Goal: Information Seeking & Learning: Learn about a topic

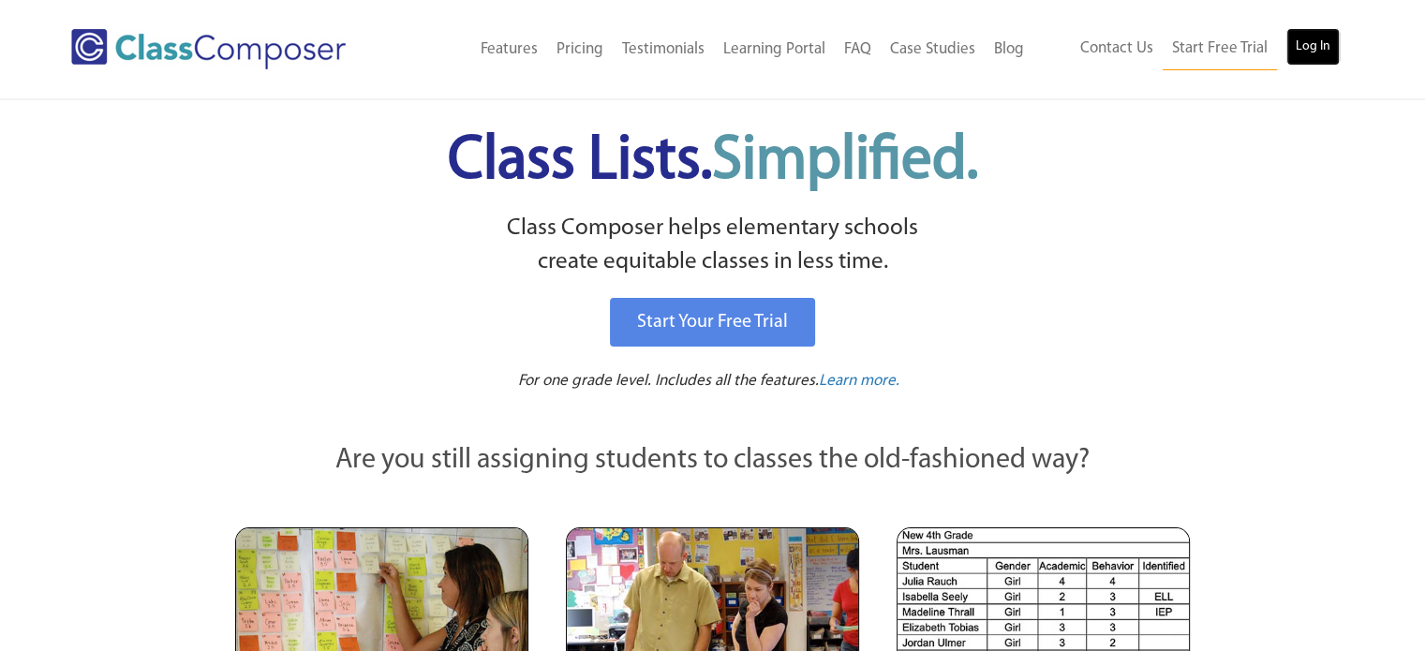
click at [1297, 51] on link "Log In" at bounding box center [1312, 46] width 53 height 37
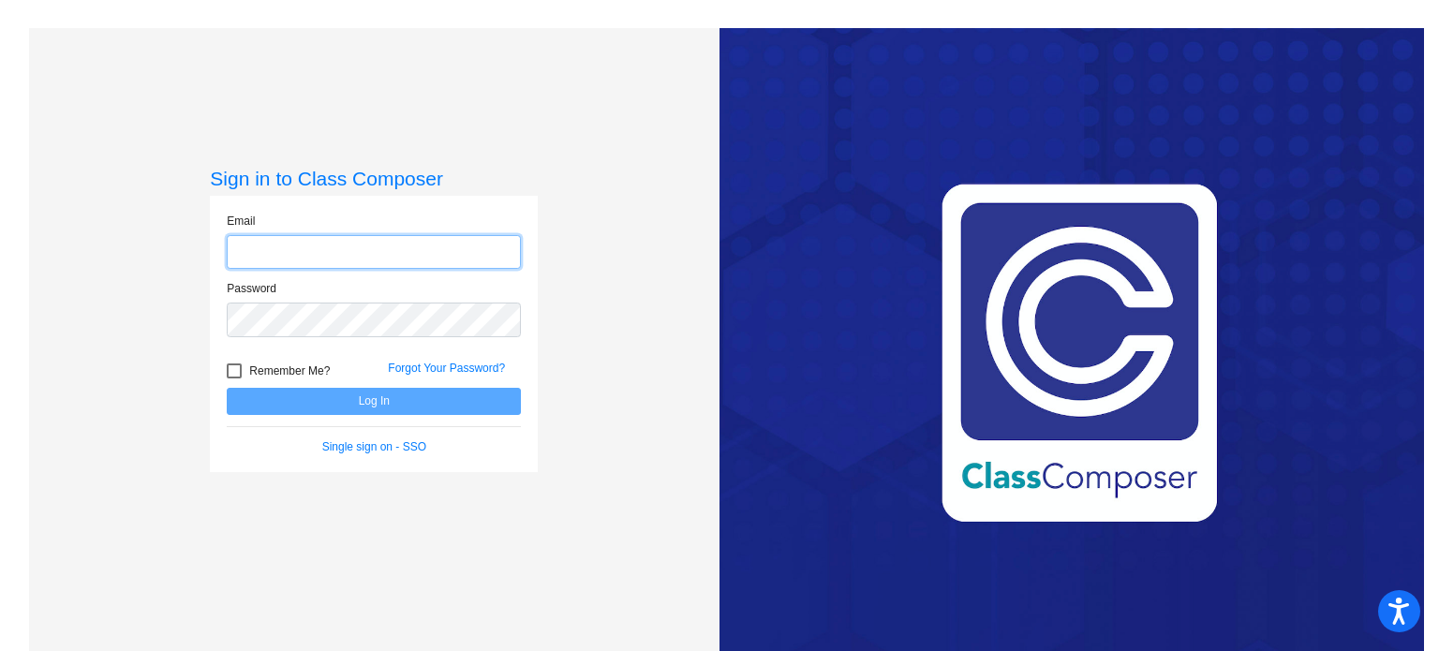
type input "kelly_mattocks@upland.k12.ca.us"
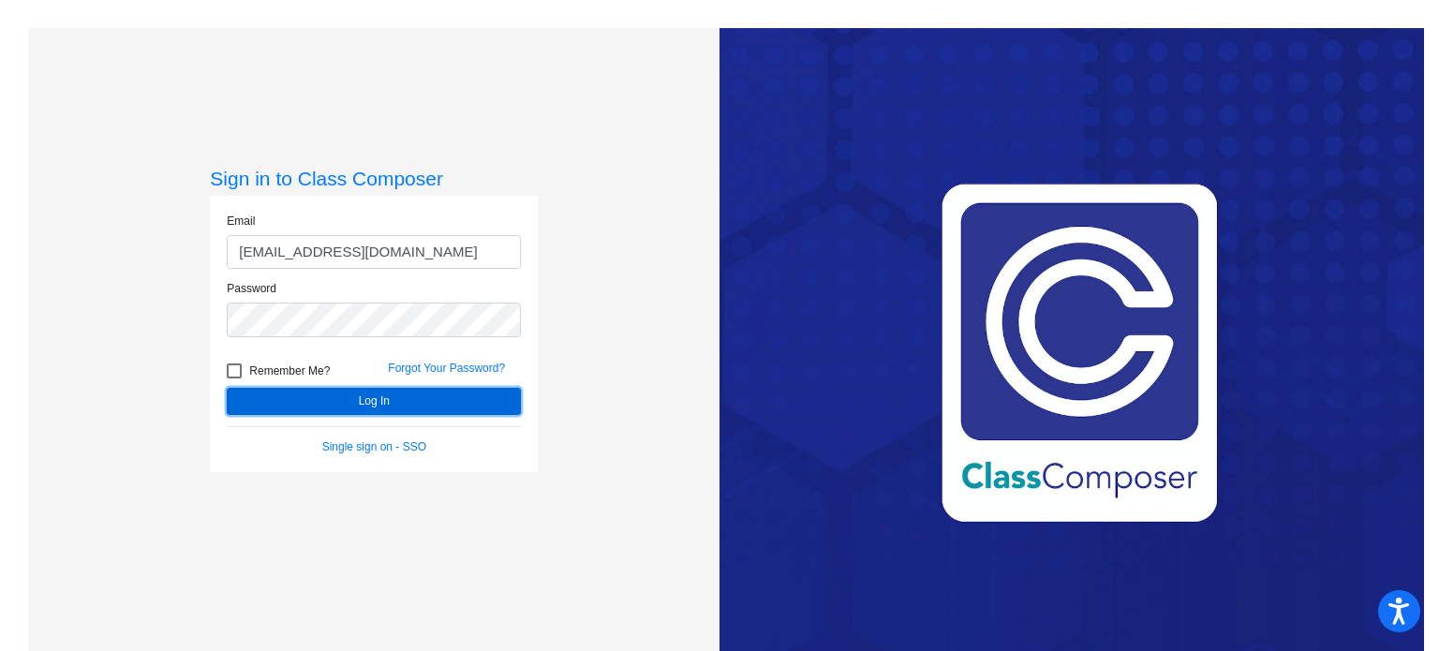
click at [336, 401] on button "Log In" at bounding box center [374, 401] width 294 height 27
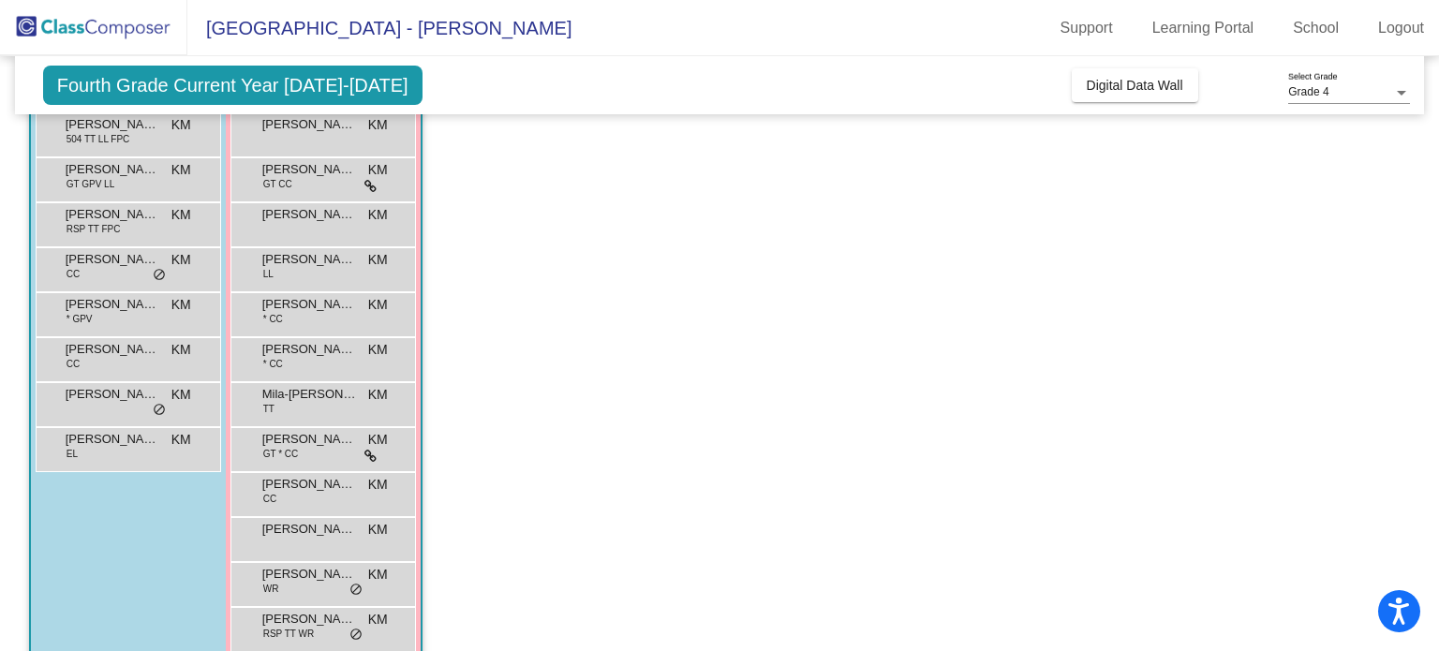
scroll to position [487, 0]
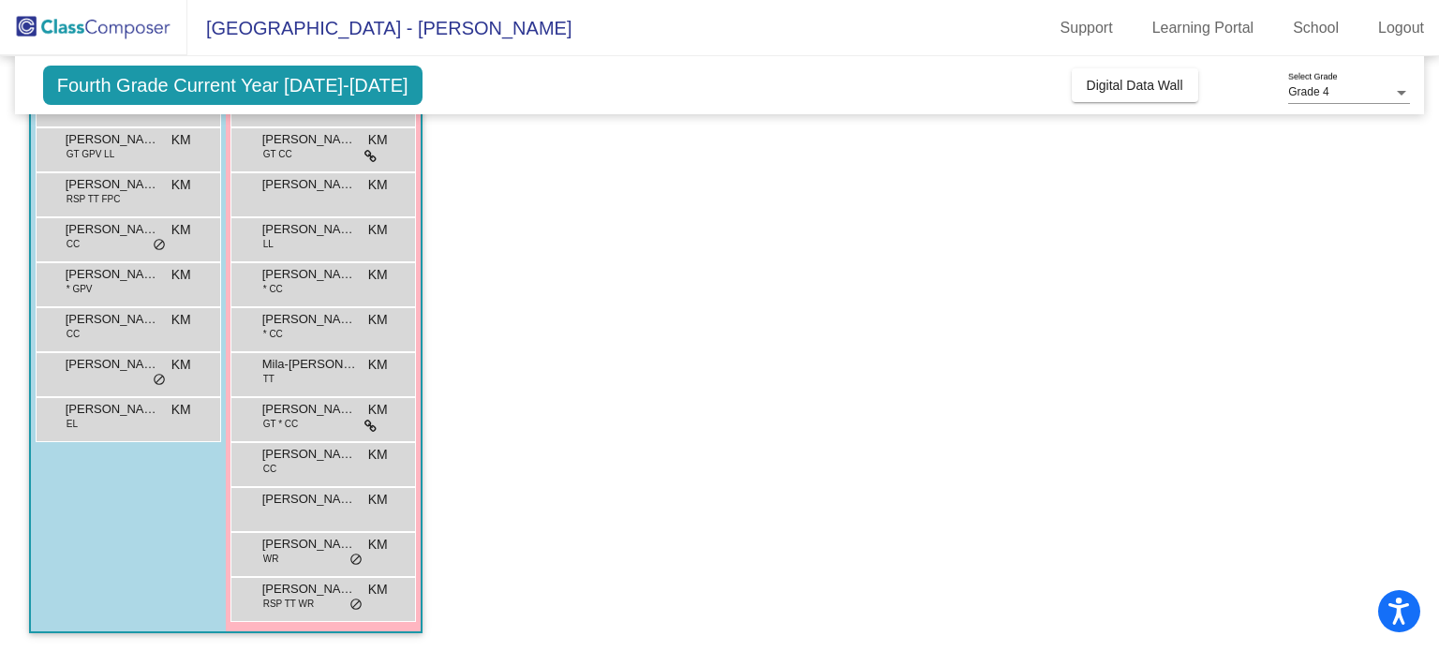
drag, startPoint x: 491, startPoint y: 388, endPoint x: 572, endPoint y: 523, distance: 157.6
click at [572, 523] on app-classroom "Class 1 picture_as_pdf Kelly Mattocks Add Student First Name Last Name Student …" at bounding box center [720, 171] width 1382 height 961
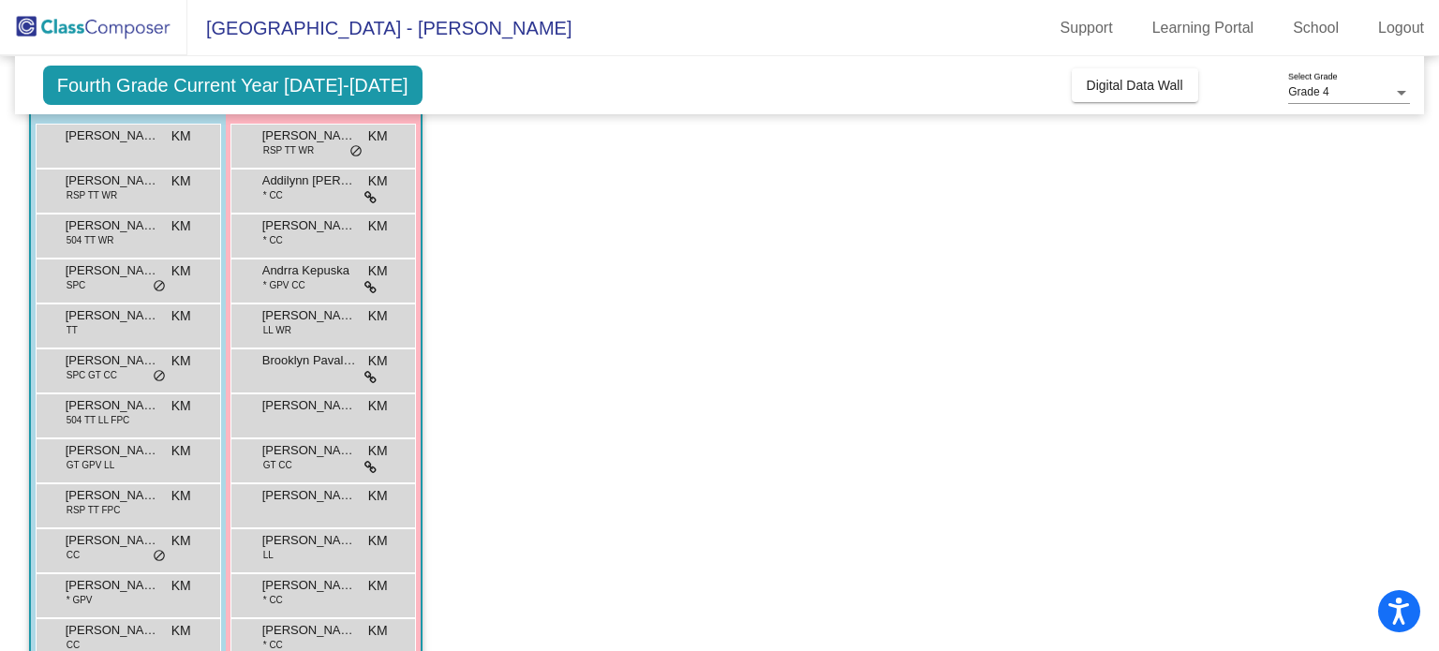
scroll to position [176, 0]
click at [303, 404] on span "Claire Aguilar" at bounding box center [309, 405] width 94 height 19
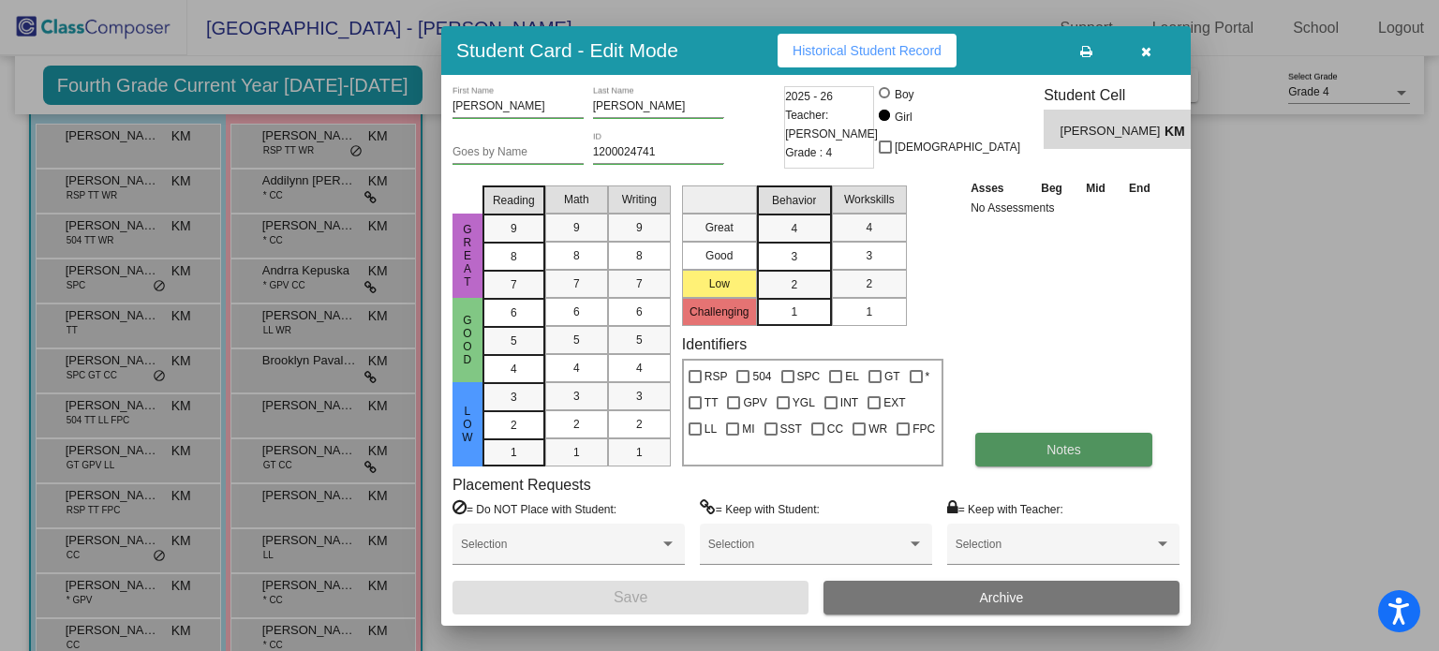
click at [1013, 438] on button "Notes" at bounding box center [1063, 450] width 177 height 34
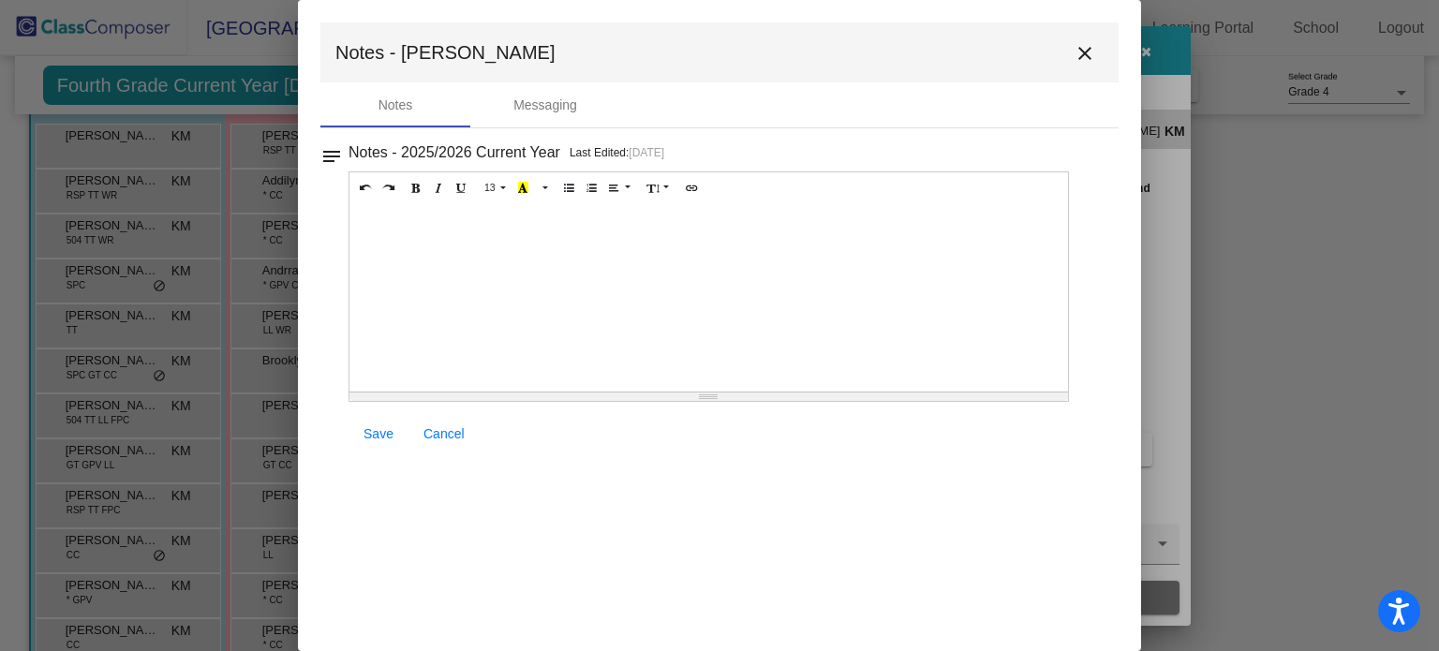
click at [1087, 52] on mat-icon "close" at bounding box center [1085, 53] width 22 height 22
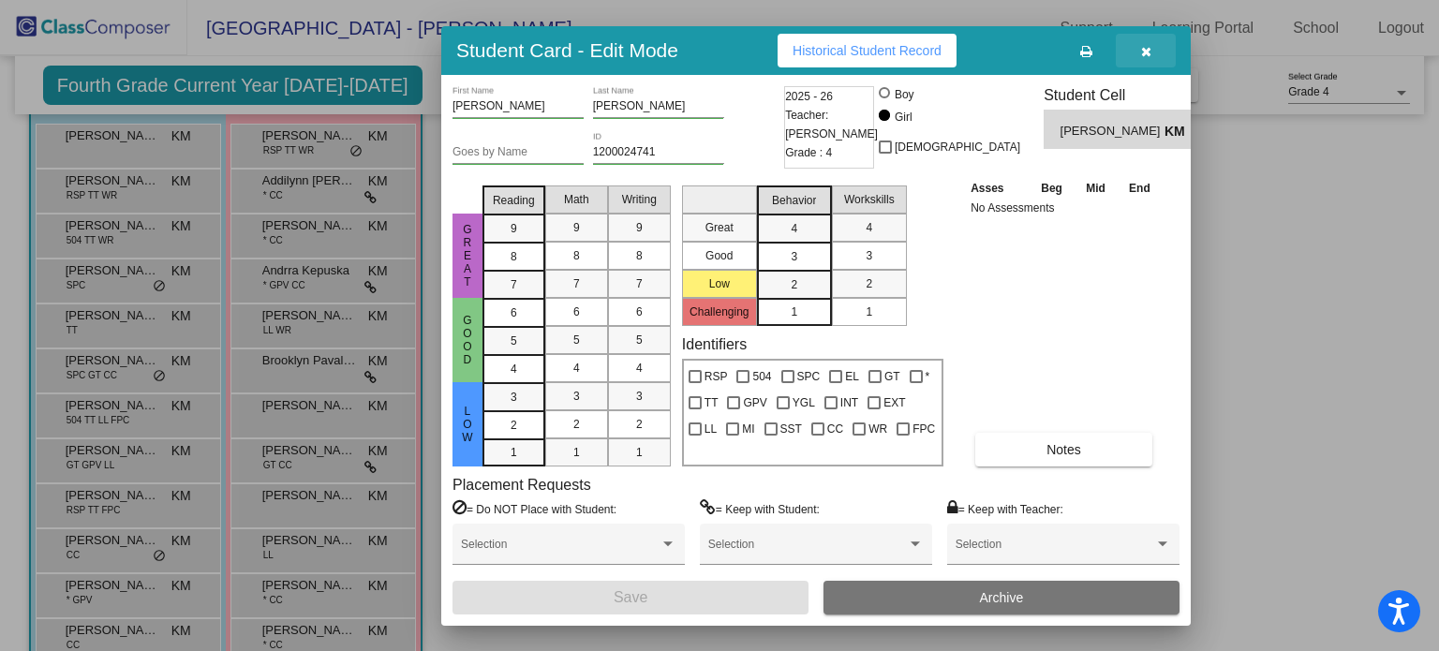
click at [1146, 45] on icon "button" at bounding box center [1146, 51] width 10 height 13
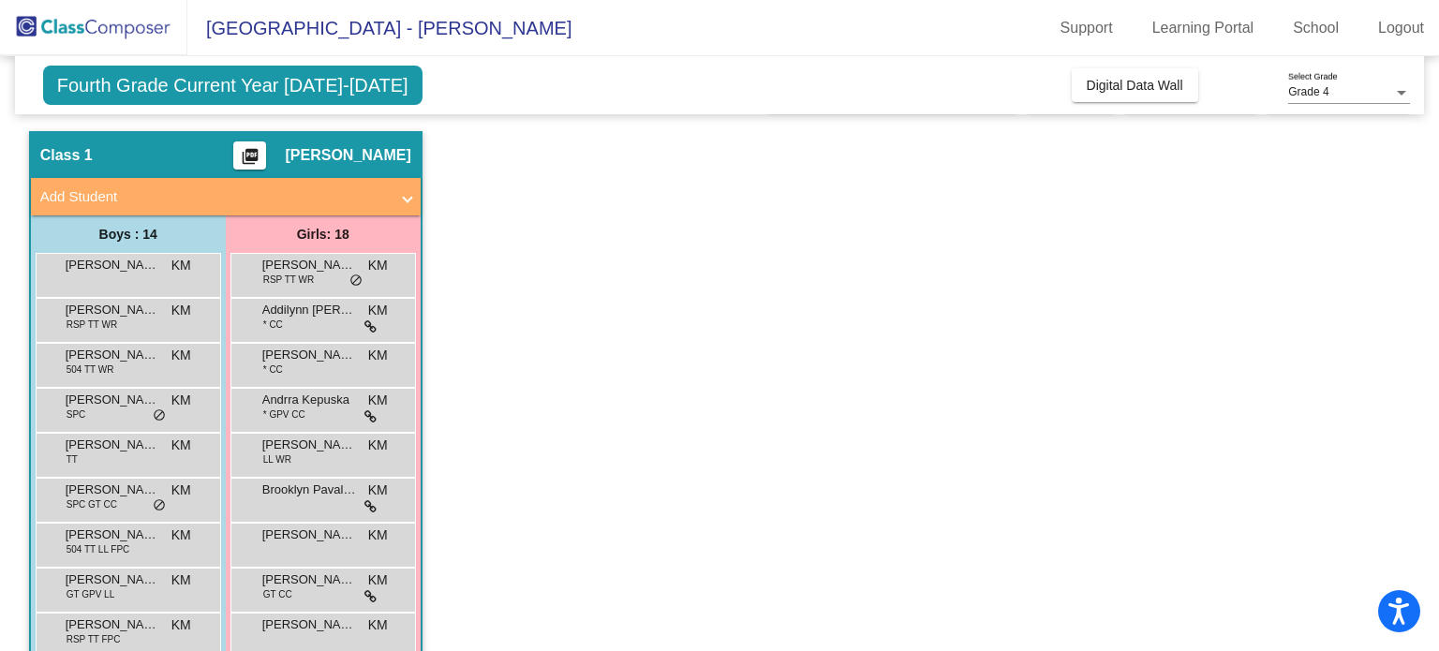
scroll to position [0, 0]
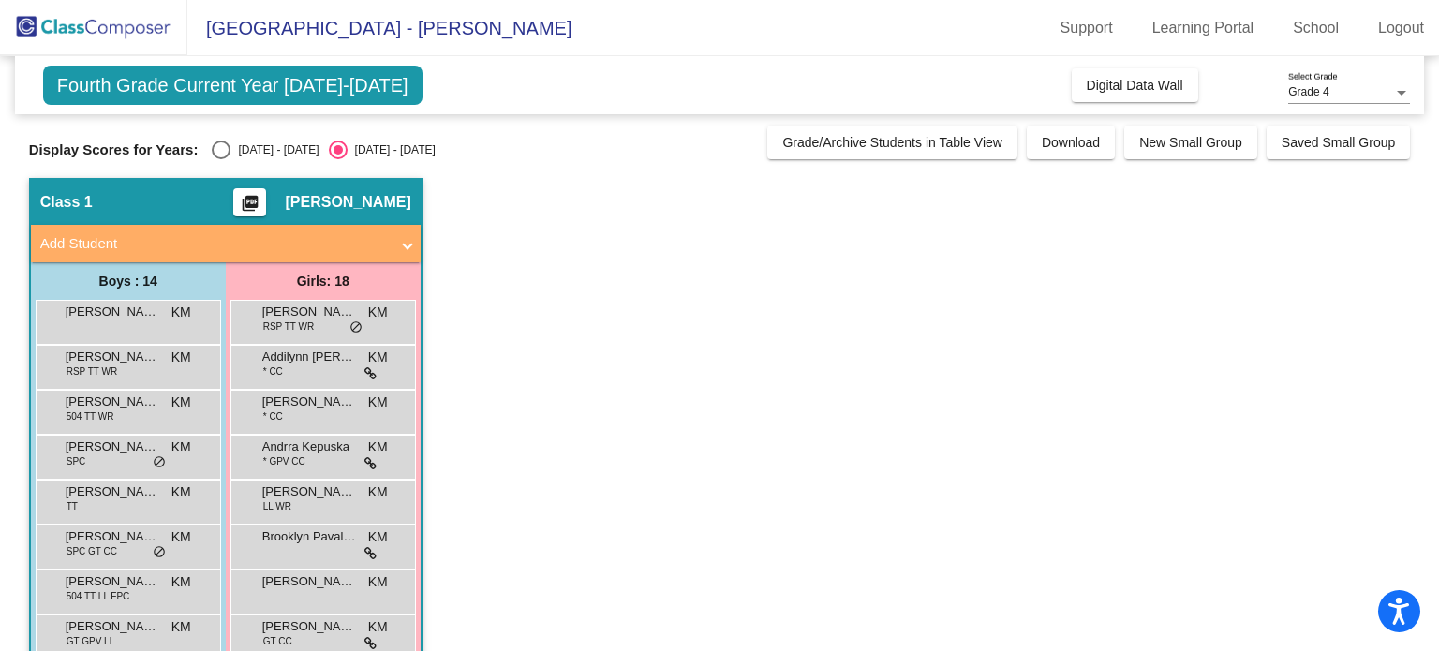
click at [220, 149] on div "Select an option" at bounding box center [221, 150] width 19 height 19
click at [220, 159] on input "2024 - 2025" at bounding box center [220, 159] width 1 height 1
radio input "true"
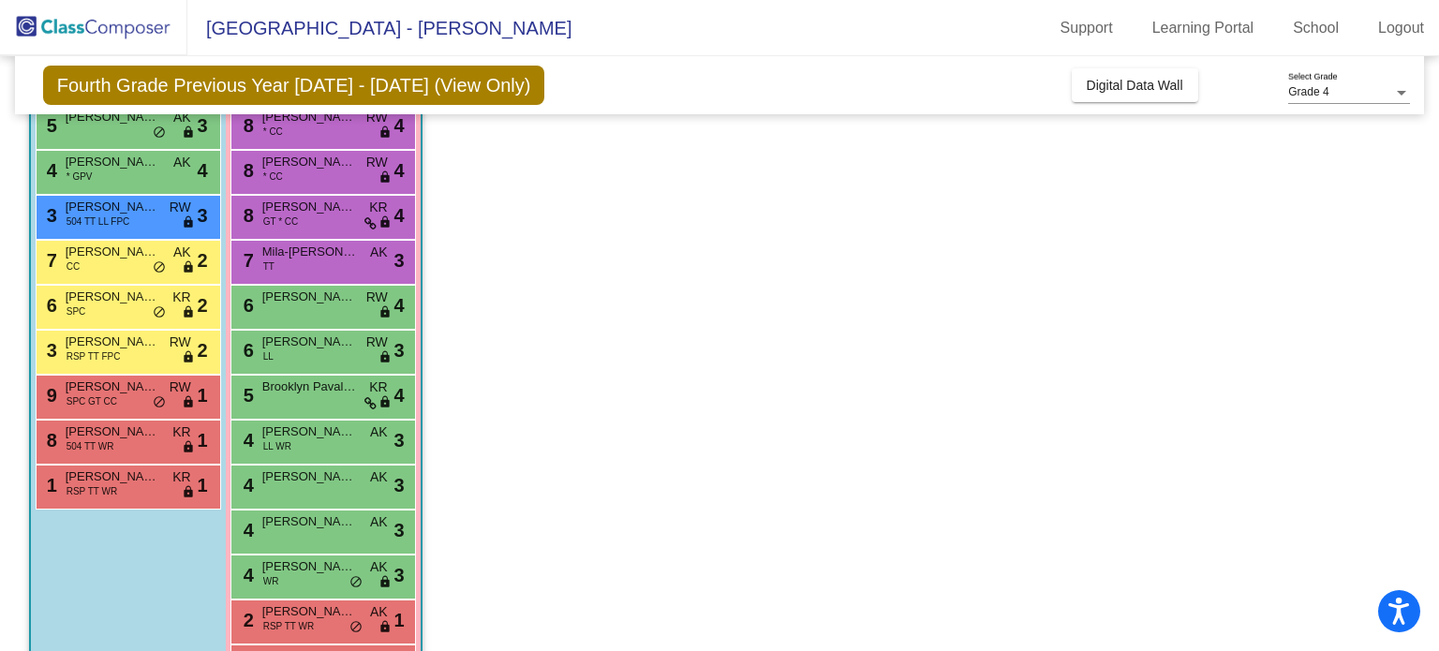
scroll to position [420, 0]
click at [280, 294] on span "Claire Aguilar" at bounding box center [309, 297] width 94 height 19
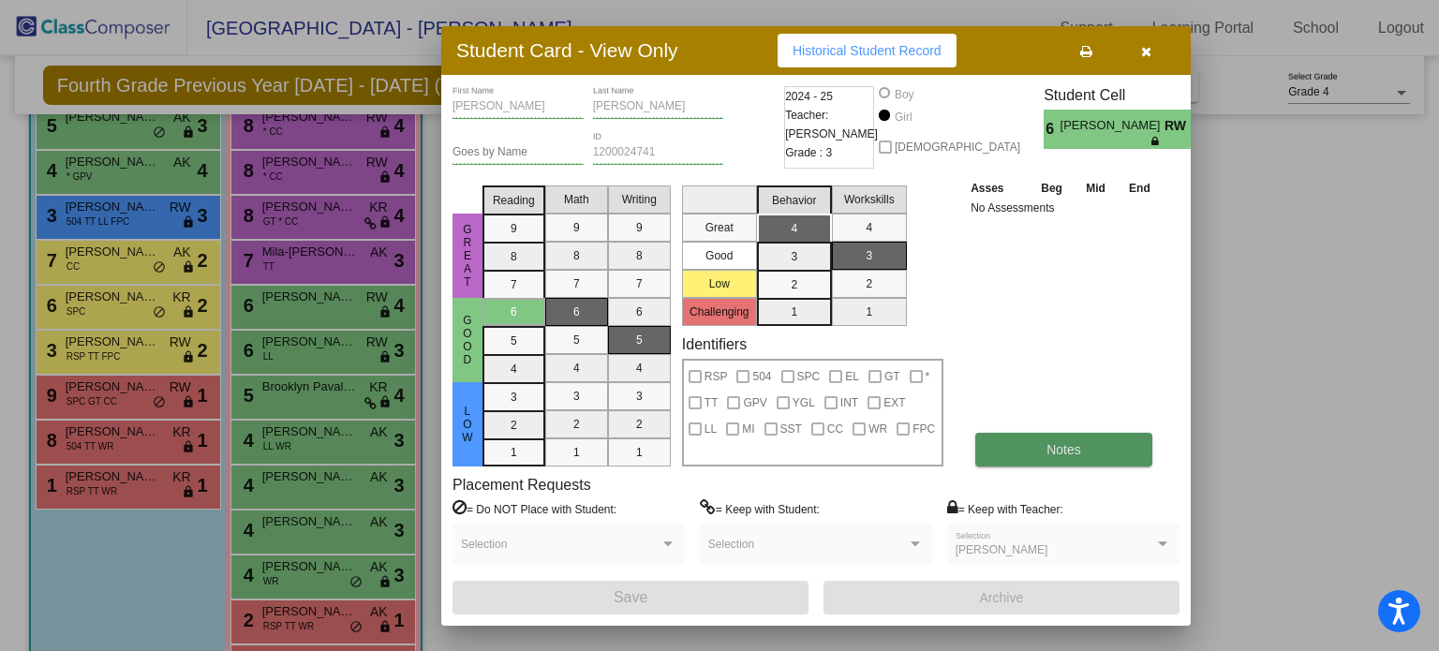
click at [1042, 445] on button "Notes" at bounding box center [1063, 450] width 177 height 34
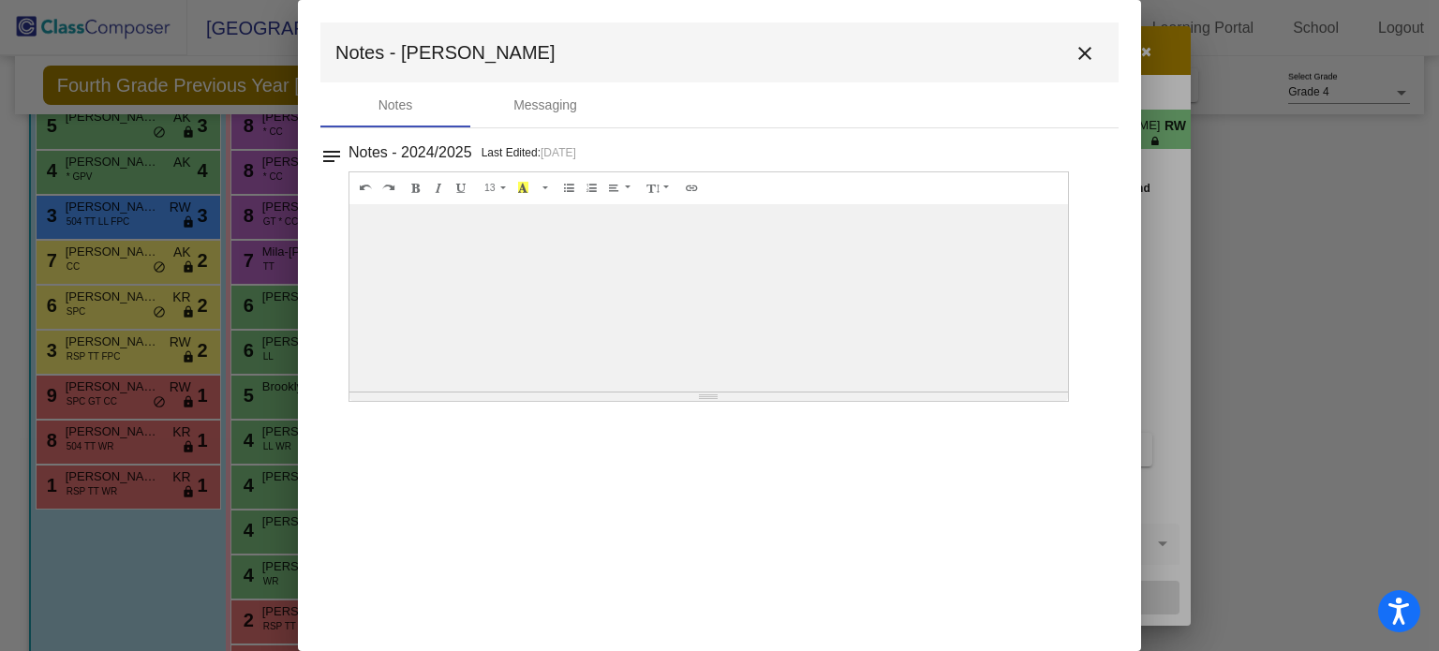
click at [1085, 50] on mat-icon "close" at bounding box center [1085, 53] width 22 height 22
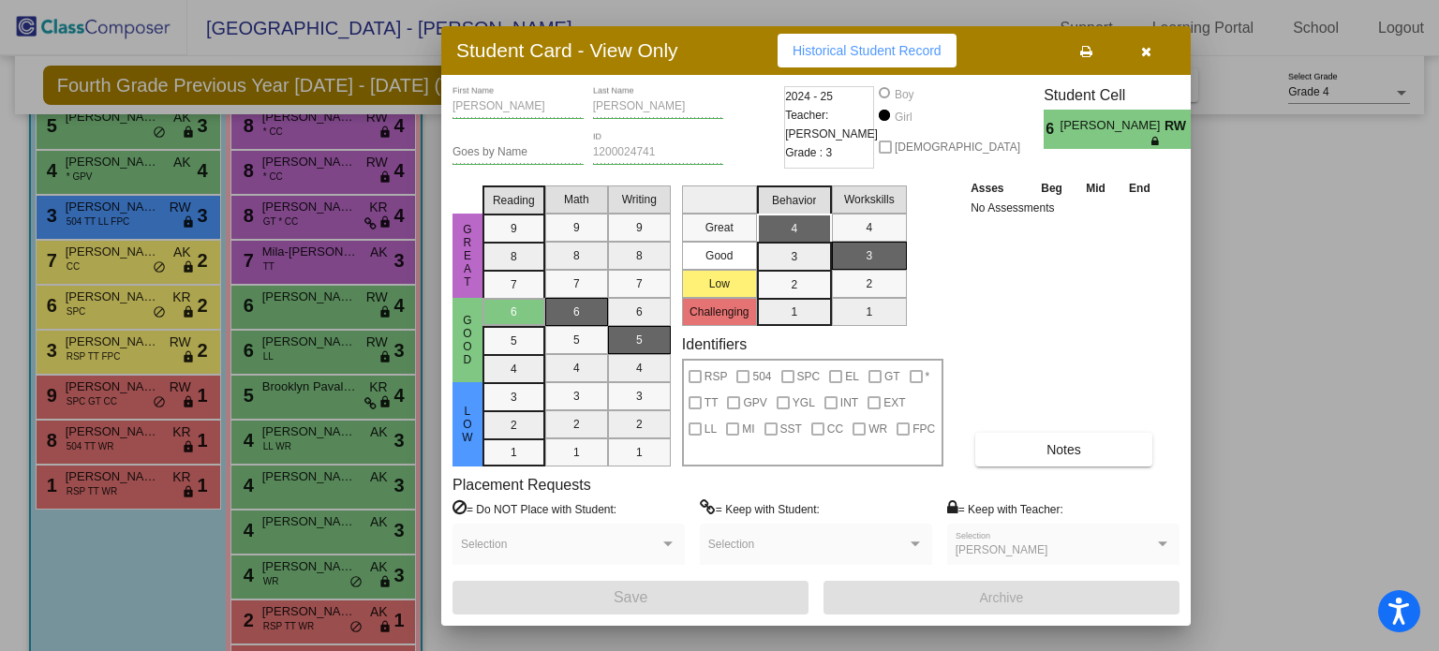
click at [1129, 67] on div "Student Card - View Only Historical Student Record" at bounding box center [816, 50] width 750 height 49
click at [1151, 44] on button "button" at bounding box center [1146, 51] width 60 height 34
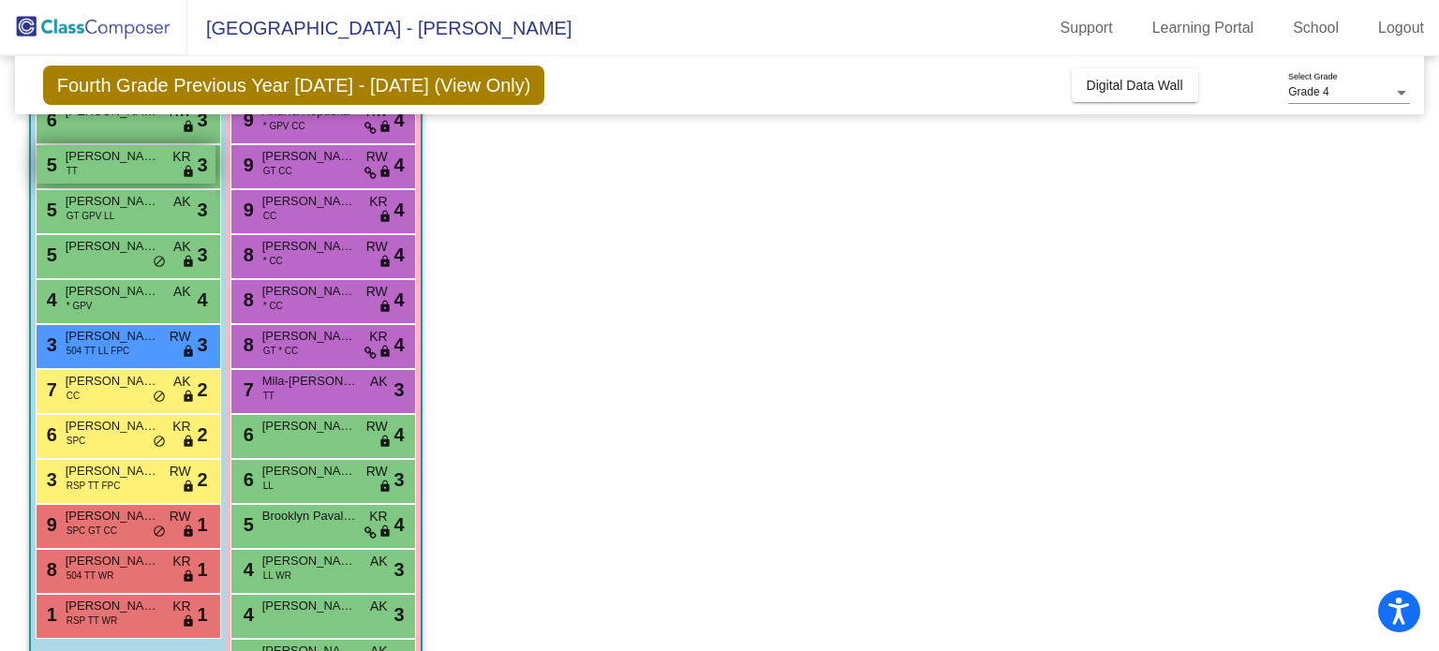
scroll to position [320, 0]
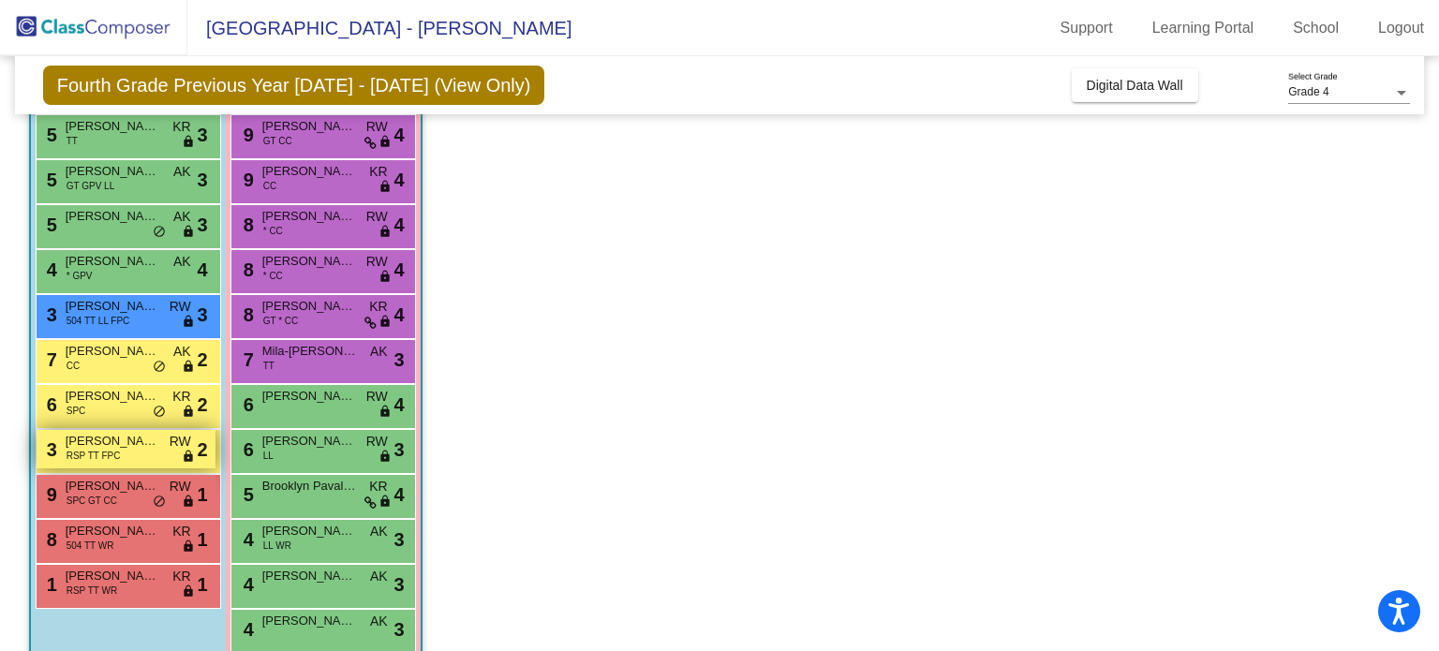
click at [105, 456] on span "RSP TT FPC" at bounding box center [94, 456] width 54 height 14
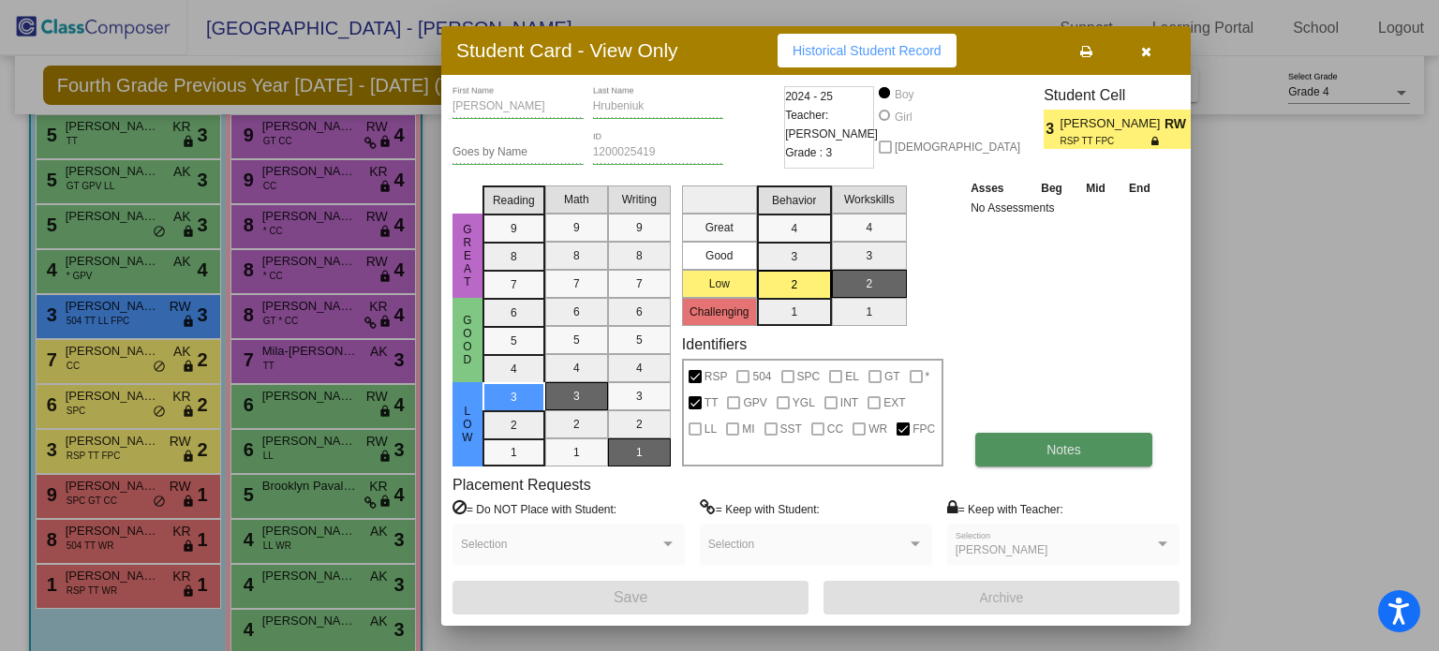
click at [1016, 439] on button "Notes" at bounding box center [1063, 450] width 177 height 34
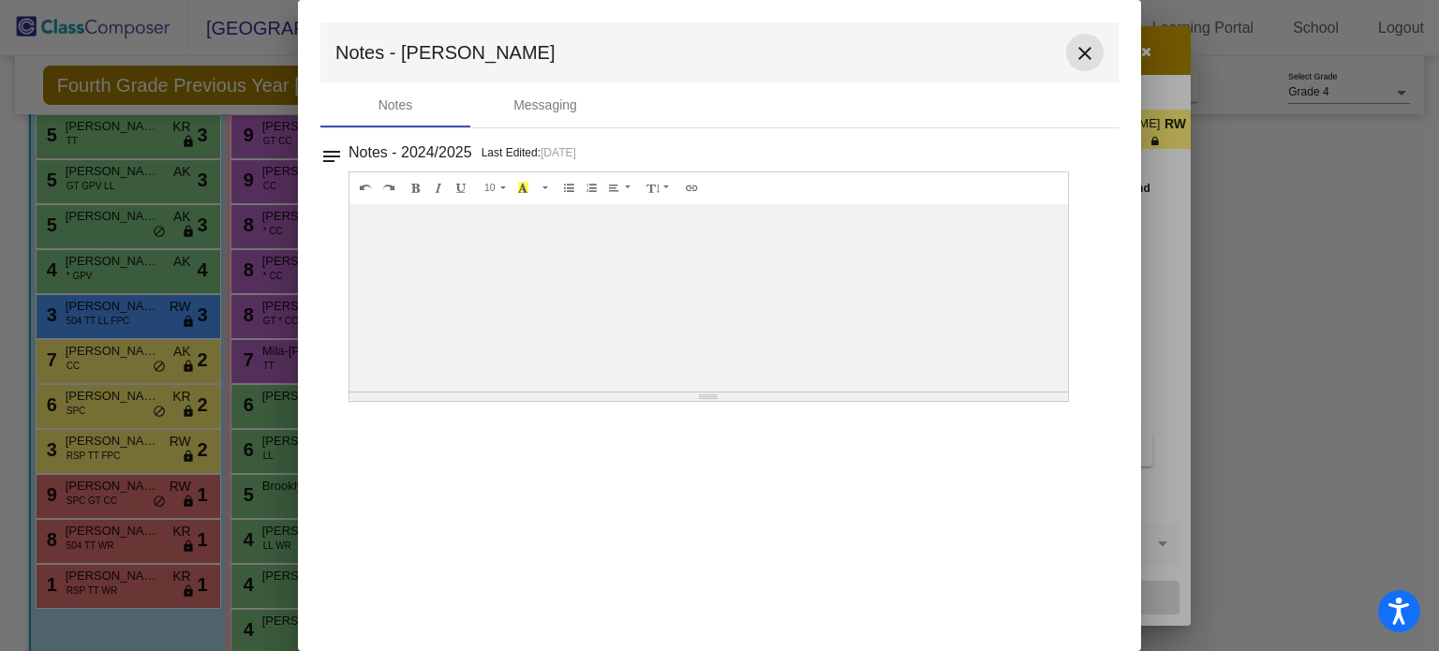
click at [1085, 45] on mat-icon "close" at bounding box center [1085, 53] width 22 height 22
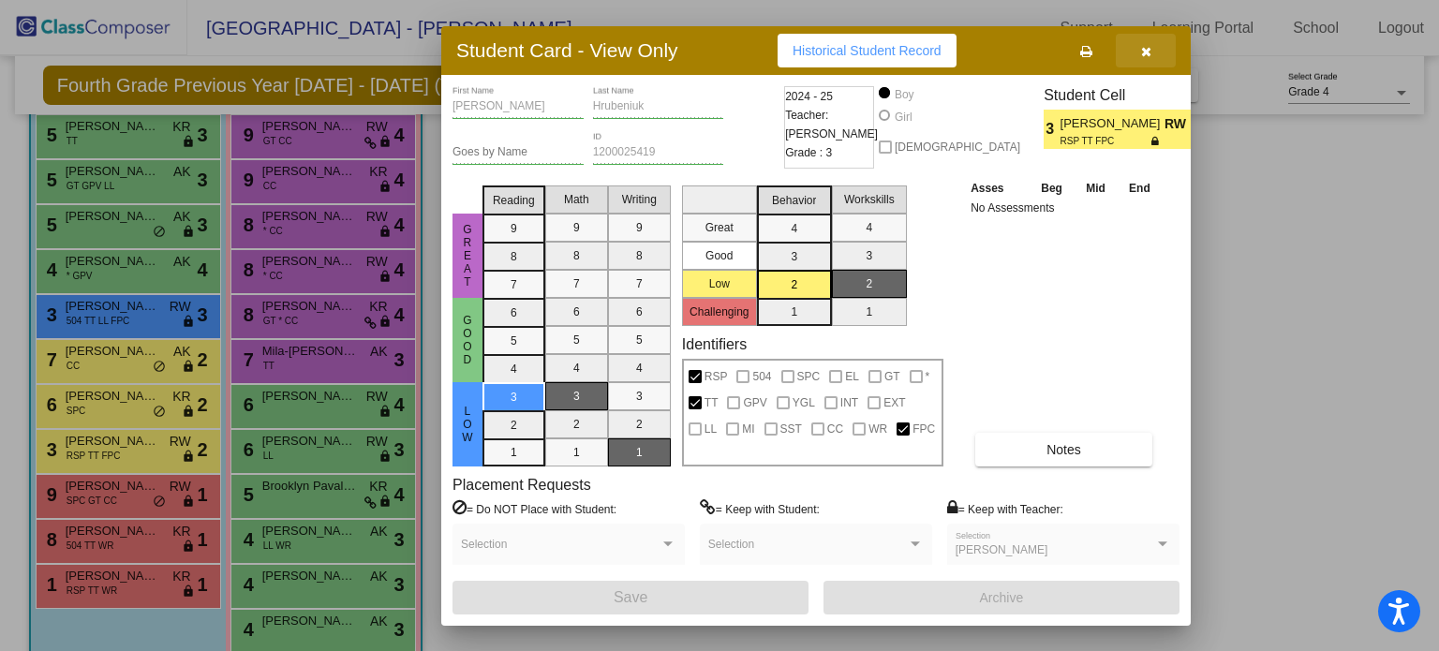
click at [1137, 37] on button "button" at bounding box center [1146, 51] width 60 height 34
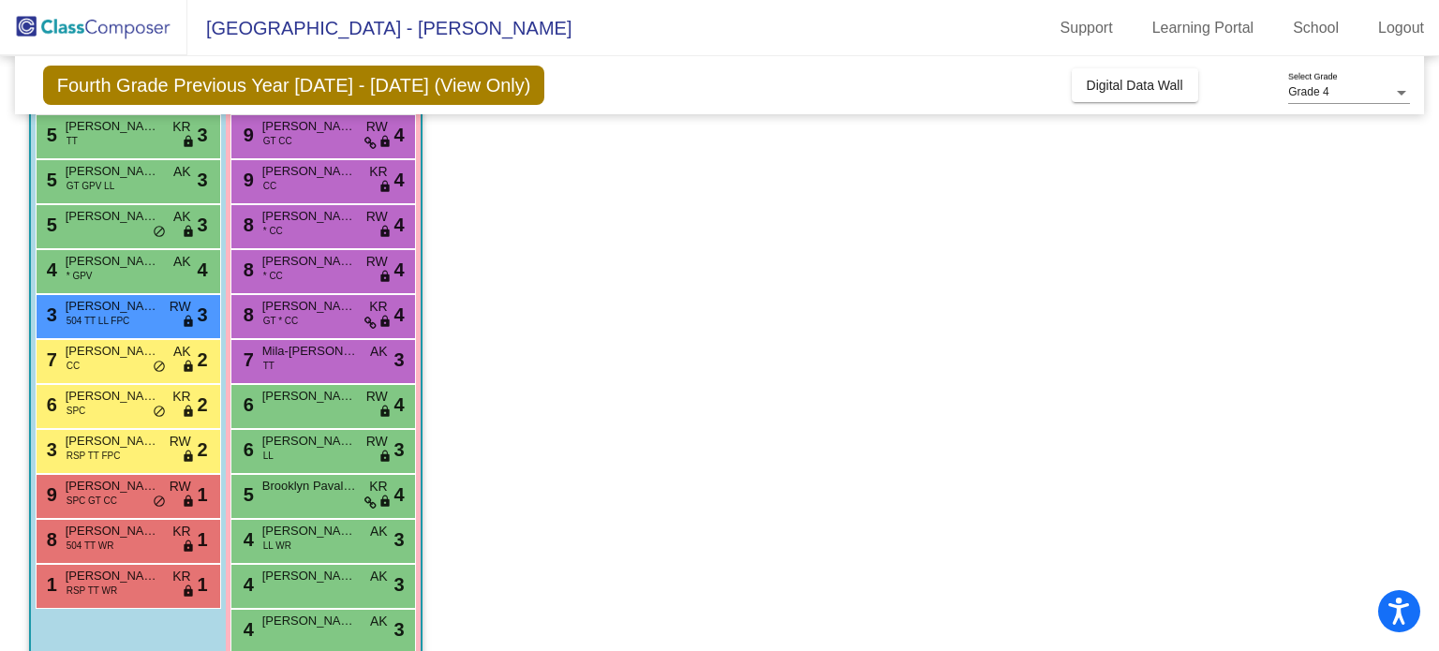
click at [1137, 37] on link "Learning Portal" at bounding box center [1203, 28] width 132 height 30
